Goal: Task Accomplishment & Management: Manage account settings

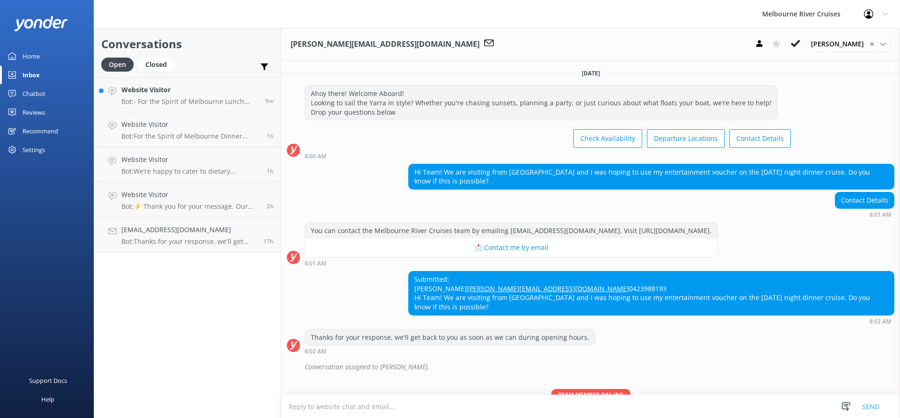
scroll to position [121, 0]
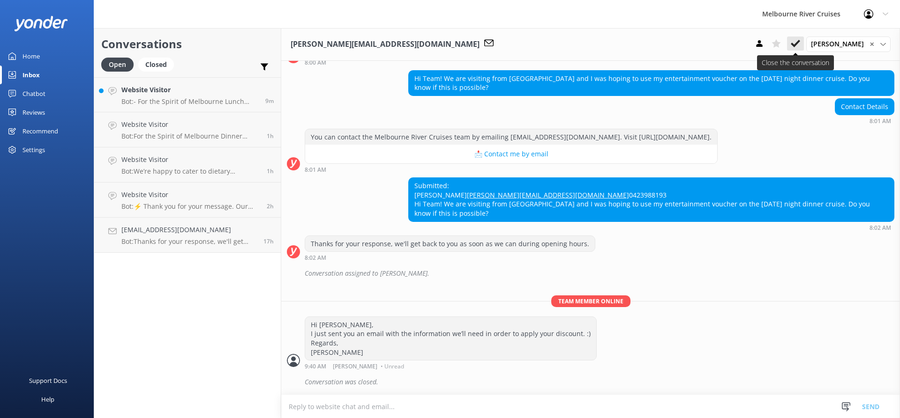
click at [800, 43] on icon at bounding box center [794, 43] width 9 height 9
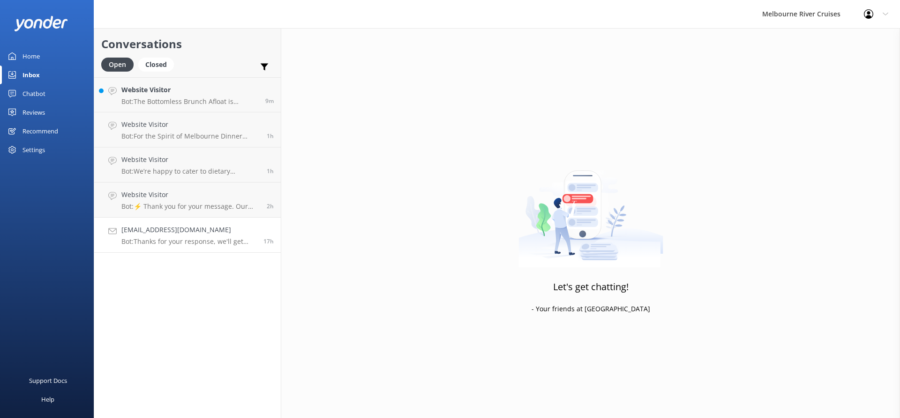
click at [192, 230] on h4 "[EMAIL_ADDRESS][DOMAIN_NAME]" at bounding box center [188, 230] width 135 height 10
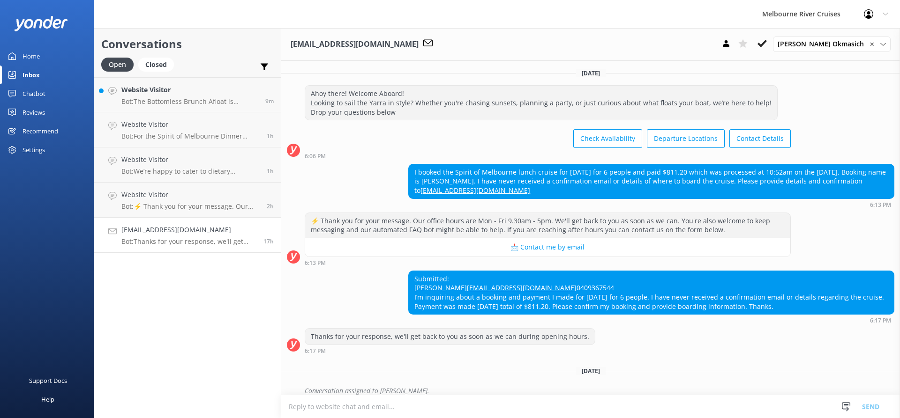
scroll to position [27, 0]
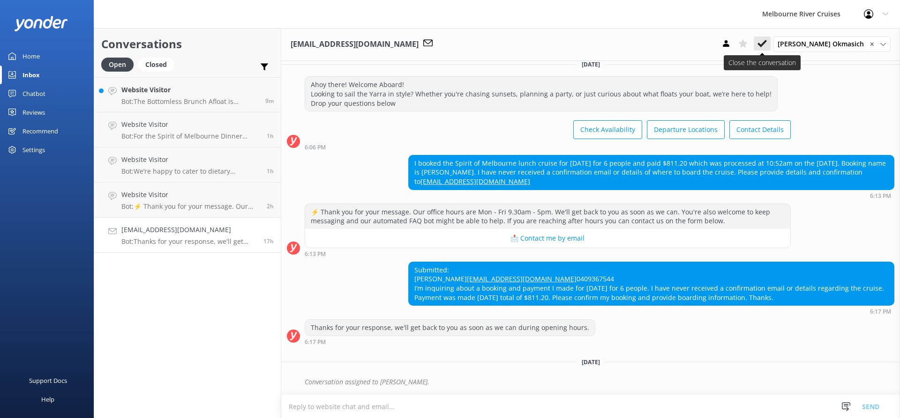
click at [767, 43] on use at bounding box center [761, 43] width 9 height 7
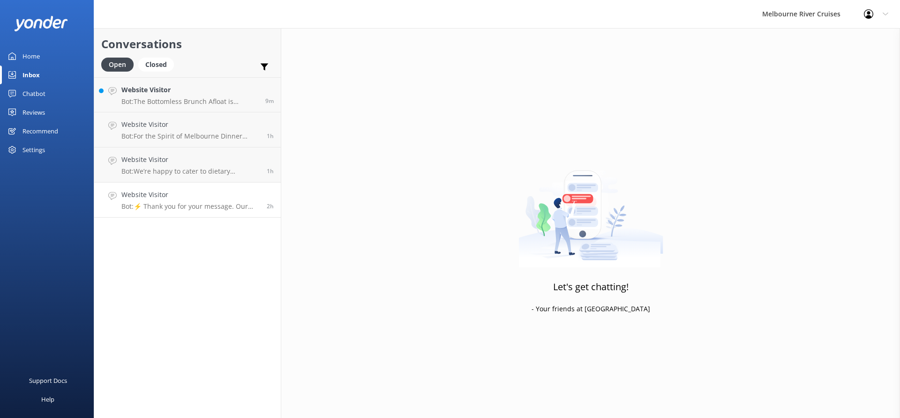
click at [202, 203] on p "Bot: ⚡ Thank you for your message. Our office hours are Mon - Fri 9.30am - 5pm.…" at bounding box center [190, 206] width 138 height 8
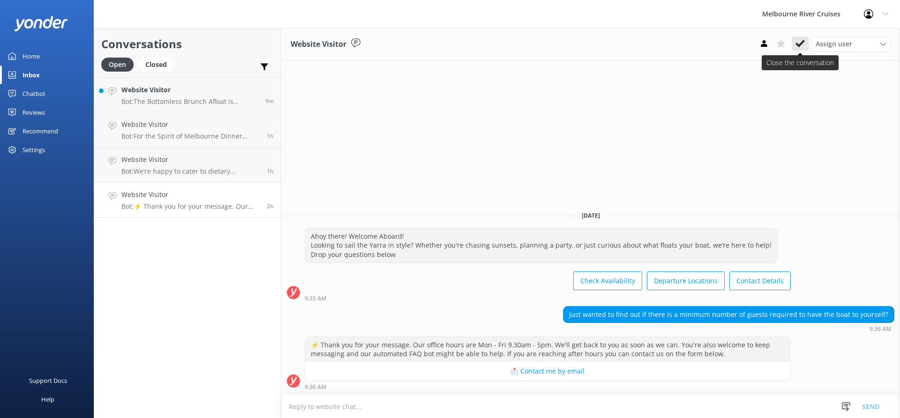
click at [796, 45] on icon at bounding box center [799, 43] width 9 height 9
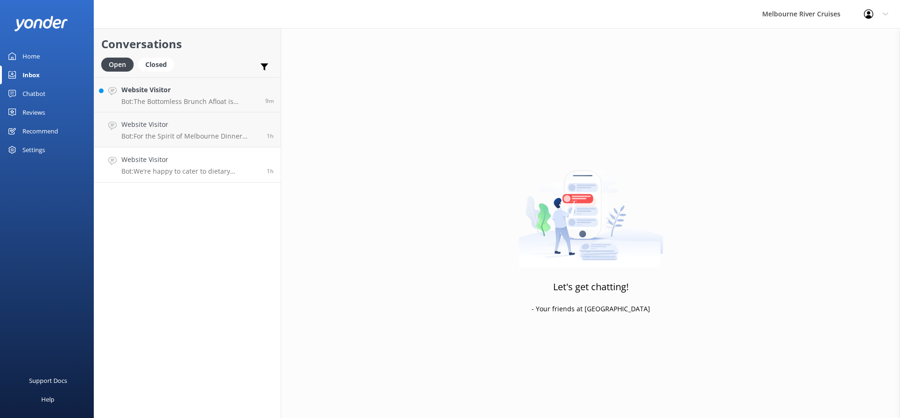
click at [167, 170] on p "Bot: We’re happy to cater to dietary requirements with advance notice, includin…" at bounding box center [190, 171] width 138 height 8
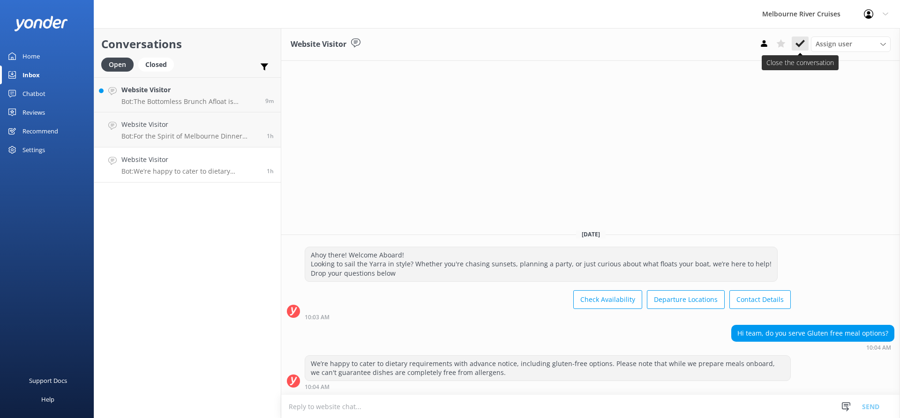
click at [796, 49] on button at bounding box center [799, 44] width 17 height 14
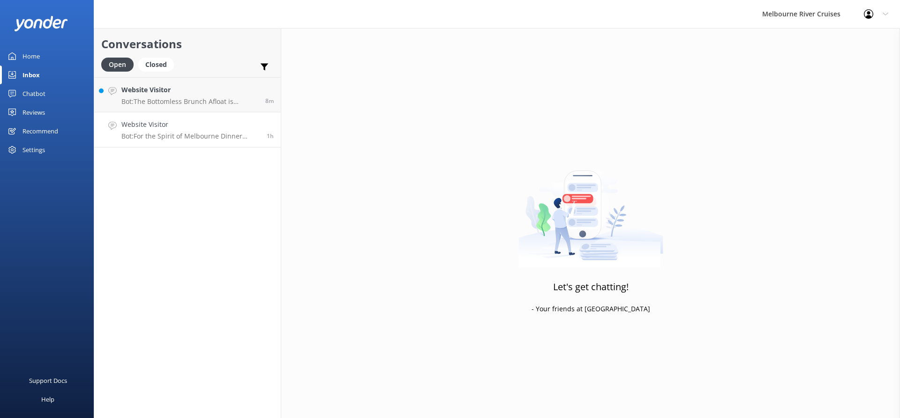
click at [180, 123] on h4 "Website Visitor" at bounding box center [190, 124] width 138 height 10
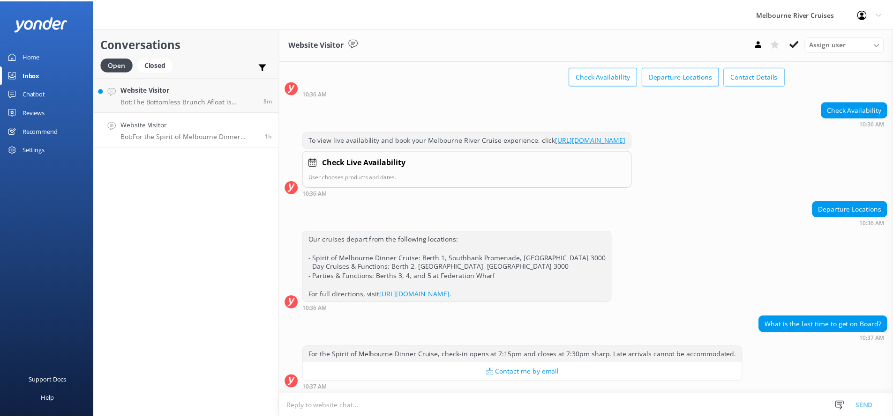
scroll to position [64, 0]
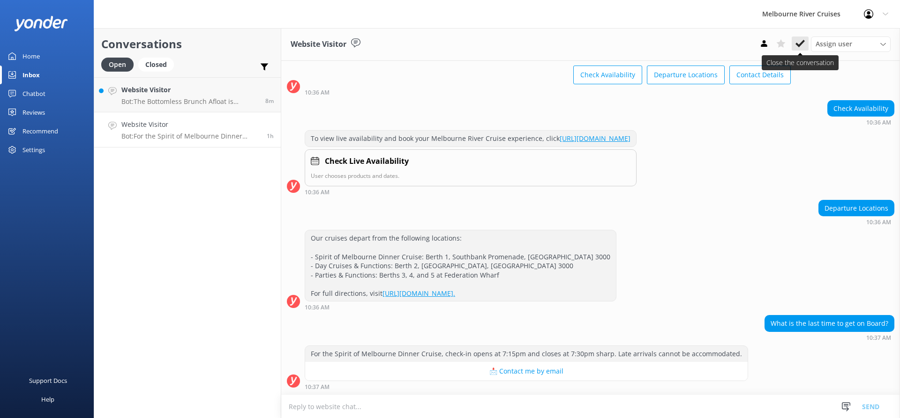
click at [803, 44] on icon at bounding box center [799, 43] width 9 height 9
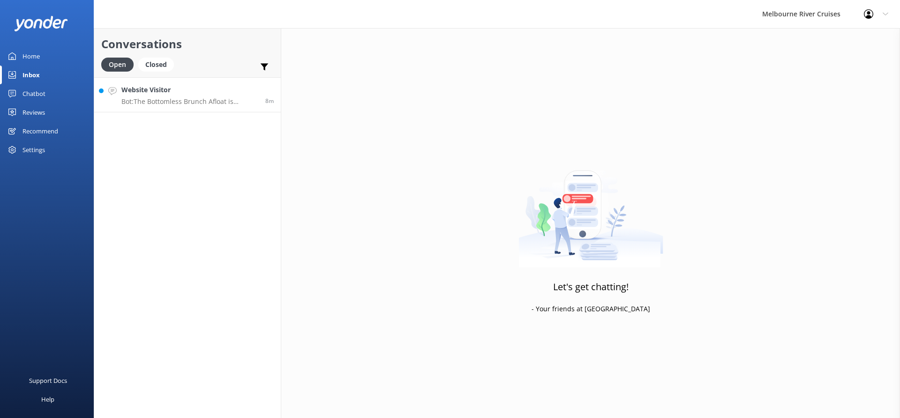
click at [198, 92] on h4 "Website Visitor" at bounding box center [189, 90] width 137 height 10
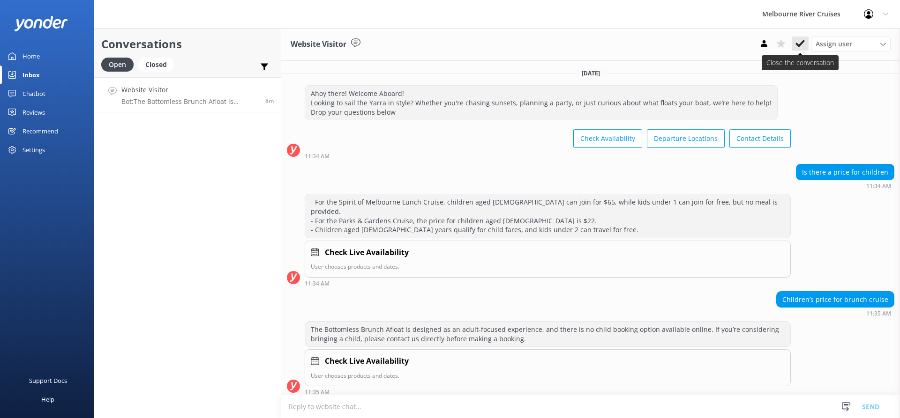
click at [797, 44] on icon at bounding box center [799, 43] width 9 height 9
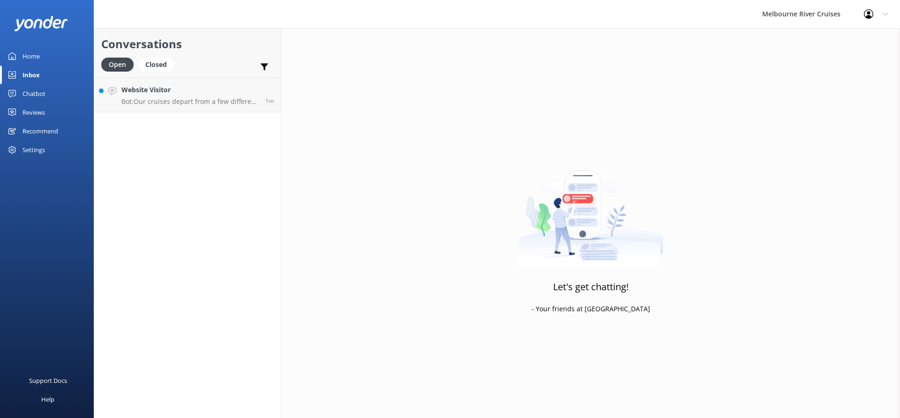
click at [40, 150] on div "Settings" at bounding box center [33, 150] width 22 height 19
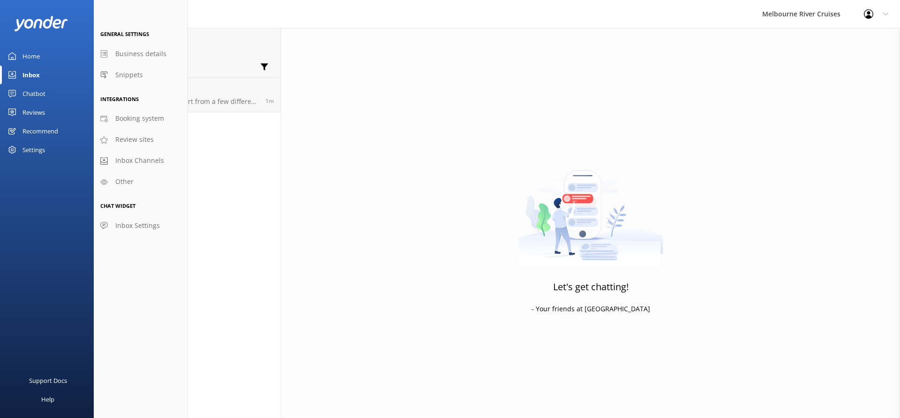
click at [876, 16] on div at bounding box center [871, 13] width 15 height 9
click at [850, 40] on link "Profile Settings" at bounding box center [853, 39] width 94 height 23
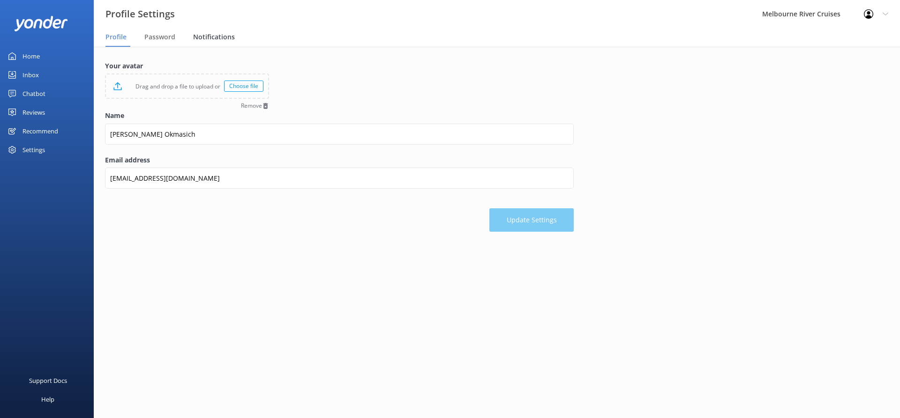
click at [230, 37] on span "Notifications" at bounding box center [214, 36] width 42 height 9
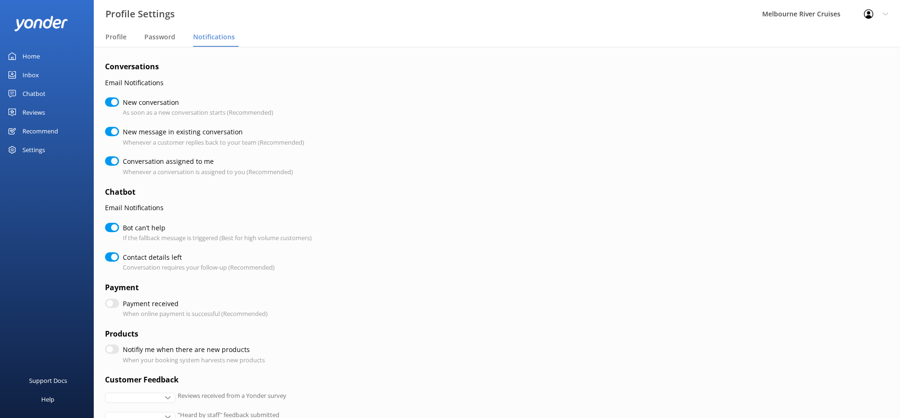
checkbox input "true"
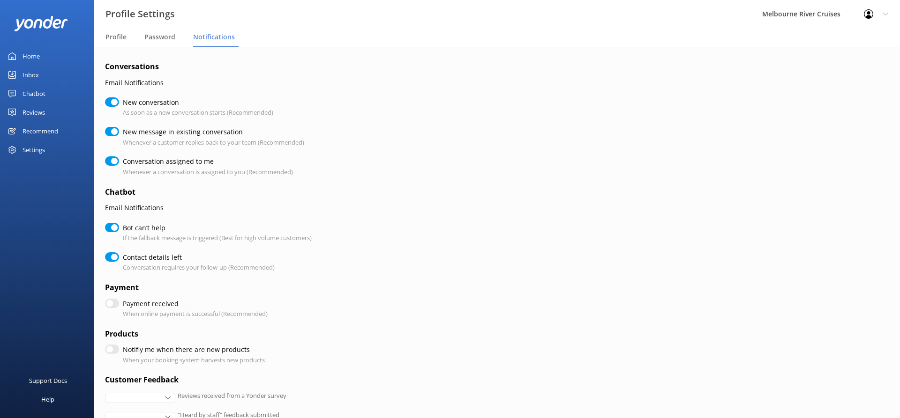
checkbox input "true"
click at [116, 36] on span "Profile" at bounding box center [115, 36] width 21 height 9
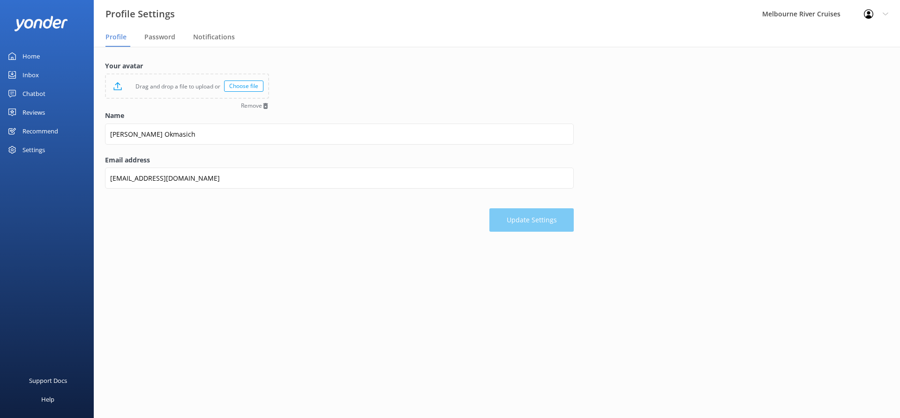
click at [53, 145] on div "Settings" at bounding box center [47, 150] width 94 height 19
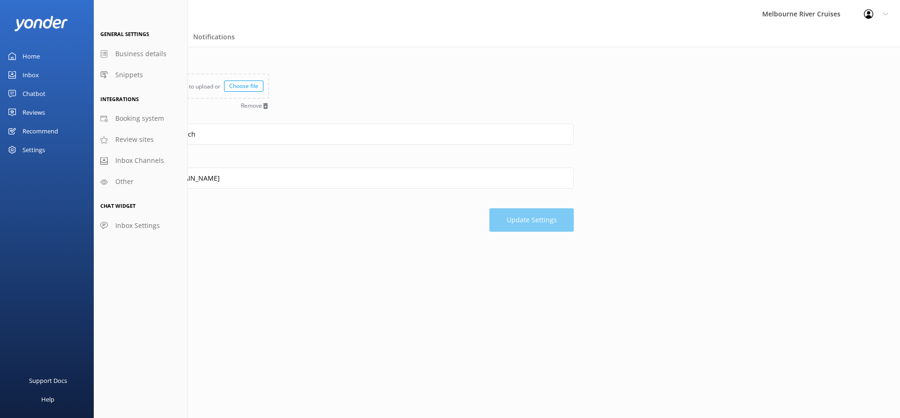
click at [52, 217] on div "Support Docs Help" at bounding box center [47, 313] width 94 height 209
click at [759, 23] on div "Melbourne River Cruises" at bounding box center [801, 14] width 102 height 28
click at [31, 75] on div "Inbox" at bounding box center [30, 75] width 16 height 19
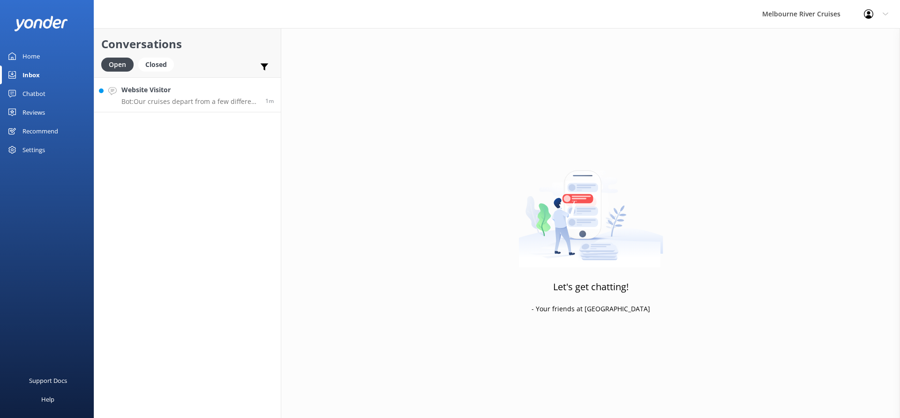
click at [211, 79] on link "Website Visitor Bot: Our cruises depart from a few different locations along [G…" at bounding box center [187, 94] width 186 height 35
